Goal: Task Accomplishment & Management: Manage account settings

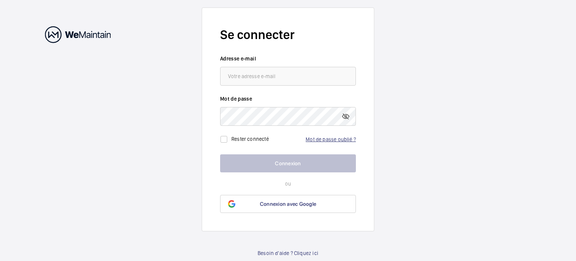
click at [323, 140] on link "Mot de passe oublié ?" at bounding box center [331, 139] width 50 height 6
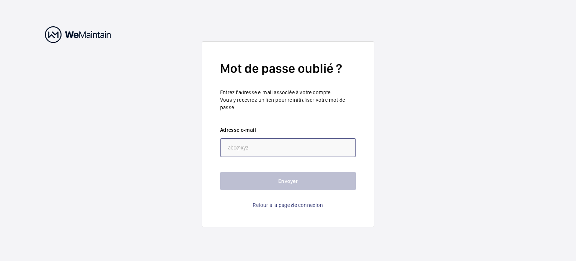
click at [316, 146] on input "email" at bounding box center [288, 147] width 136 height 19
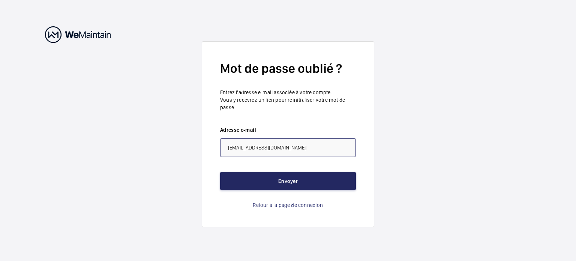
type input "[EMAIL_ADDRESS][DOMAIN_NAME]"
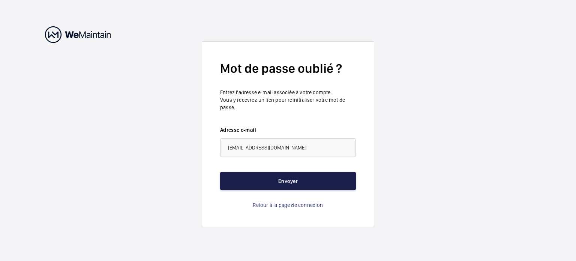
click at [309, 184] on button "Envoyer" at bounding box center [288, 181] width 136 height 18
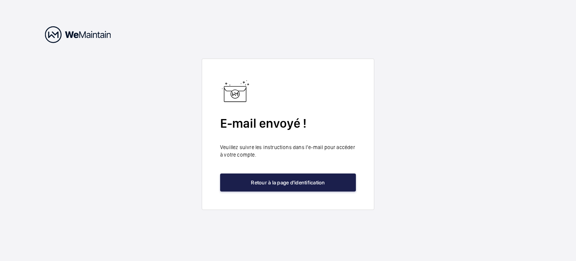
click at [256, 183] on button "Retour à la page d'identification" at bounding box center [288, 182] width 136 height 18
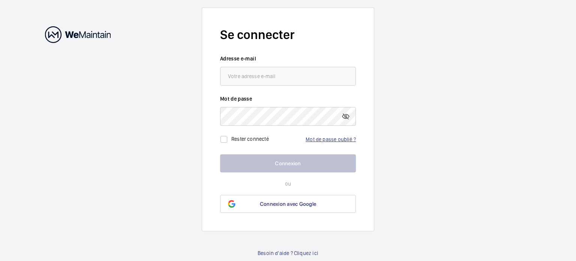
click at [323, 138] on link "Mot de passe oublié ?" at bounding box center [331, 139] width 50 height 6
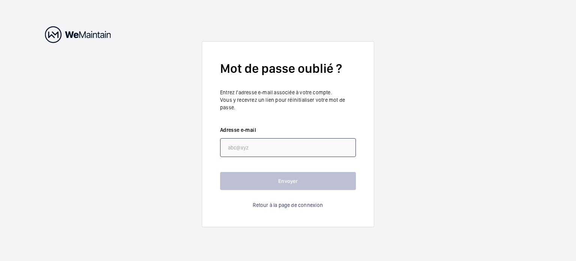
click at [299, 149] on input "email" at bounding box center [288, 147] width 136 height 19
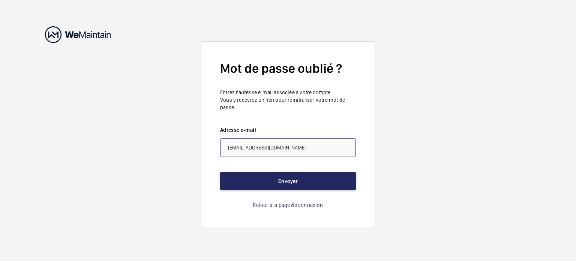
type input "[EMAIL_ADDRESS][DOMAIN_NAME]"
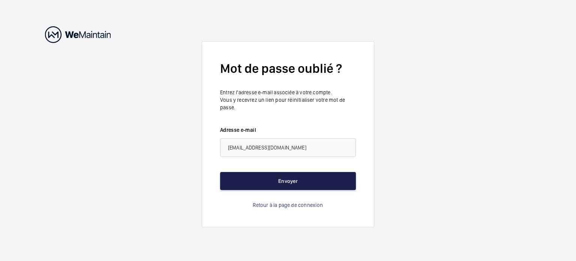
click at [301, 177] on button "Envoyer" at bounding box center [288, 181] width 136 height 18
